Goal: Understand process/instructions: Learn how to perform a task or action

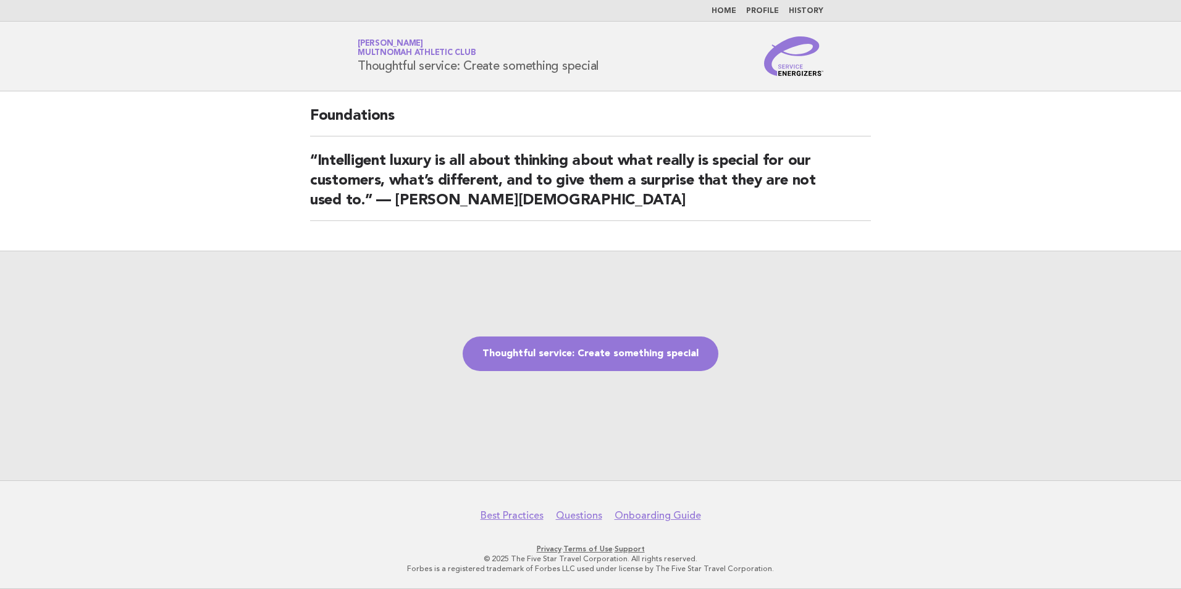
drag, startPoint x: 434, startPoint y: 205, endPoint x: 241, endPoint y: 177, distance: 194.7
click at [241, 177] on main "Foundations “Intelligent luxury is all about thinking about what really is spec…" at bounding box center [590, 285] width 1181 height 389
click at [581, 358] on link "Thoughtful service: Create something special" at bounding box center [591, 354] width 256 height 35
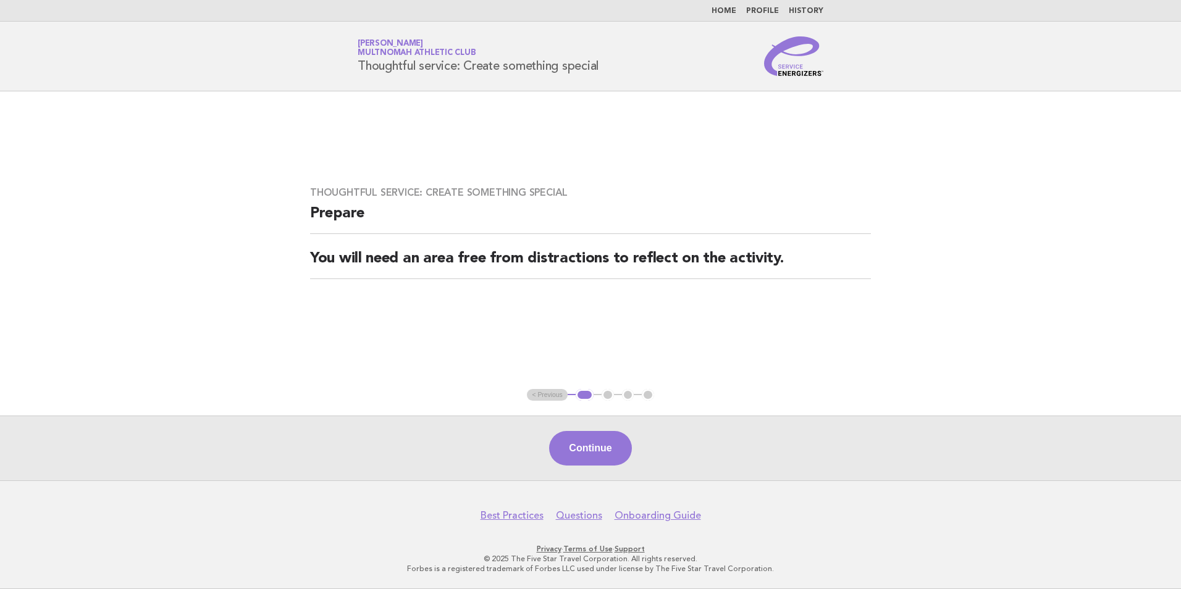
click at [611, 481] on footer "Best Practices Questions Onboarding Guide Privacy · Terms of Use · Support © 20…" at bounding box center [590, 535] width 1181 height 109
click at [609, 455] on button "Continue" at bounding box center [590, 448] width 82 height 35
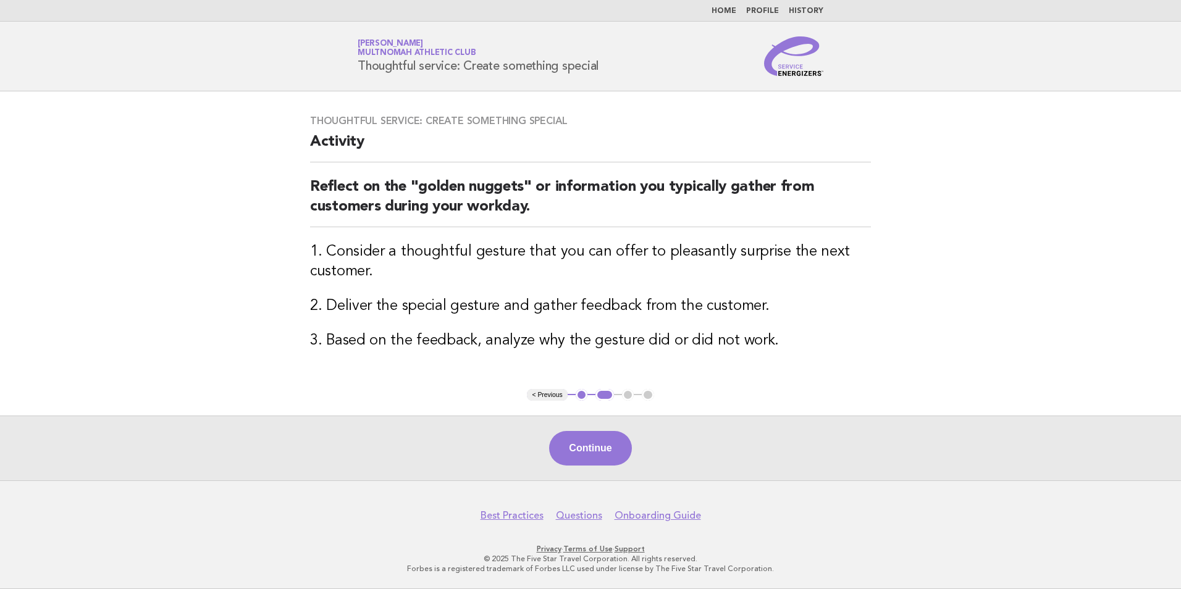
click at [535, 461] on div "Continue" at bounding box center [590, 448] width 1181 height 65
drag, startPoint x: 600, startPoint y: 463, endPoint x: 392, endPoint y: 513, distance: 213.5
click at [397, 515] on body "Home Profile History Service Energizers Siena [PERSON_NAME] Multnomah Athletic …" at bounding box center [590, 294] width 1181 height 589
drag, startPoint x: 586, startPoint y: 445, endPoint x: 578, endPoint y: 447, distance: 7.8
click at [578, 447] on button "Continue" at bounding box center [590, 448] width 82 height 35
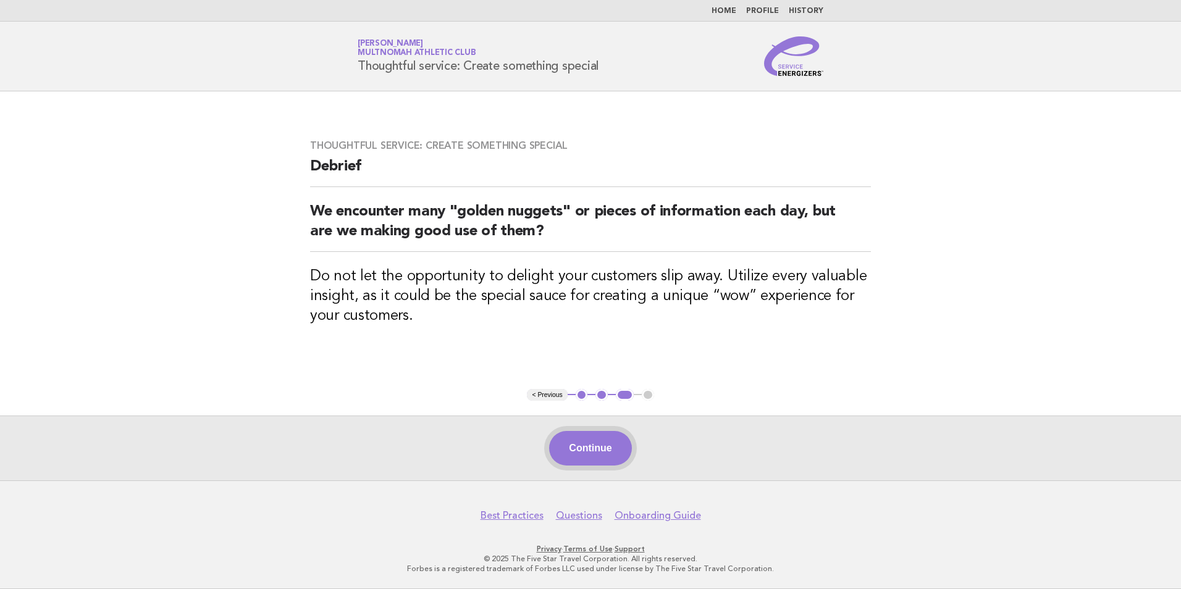
click at [623, 446] on button "Continue" at bounding box center [590, 448] width 82 height 35
